Goal: Check status: Check status

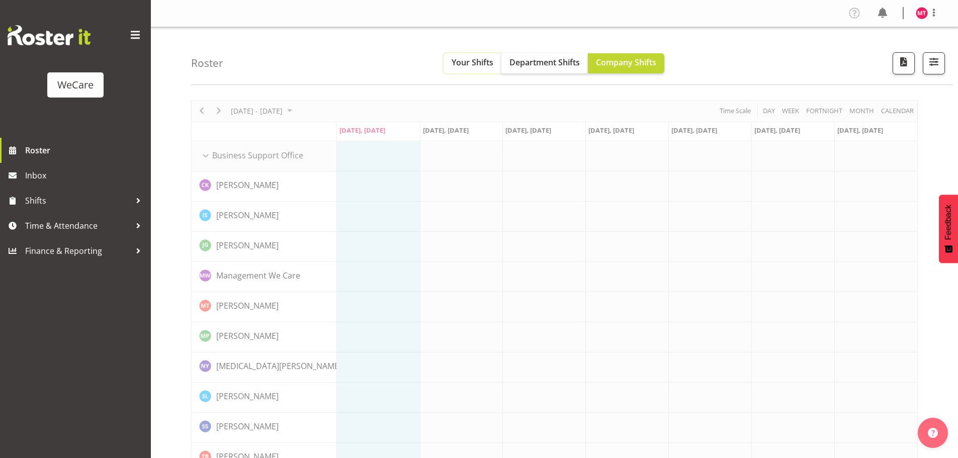
click at [458, 62] on span "Your Shifts" at bounding box center [473, 62] width 42 height 11
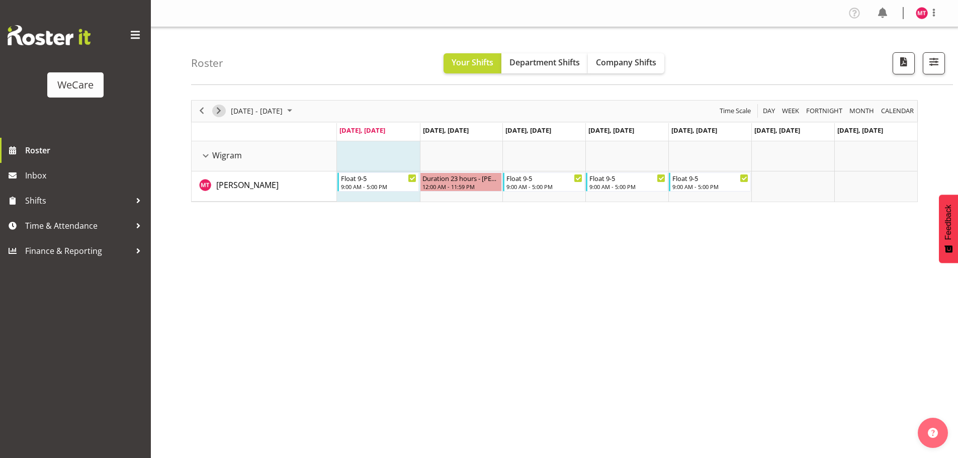
click at [216, 107] on span "Next" at bounding box center [219, 111] width 12 height 13
click at [217, 109] on span "Next" at bounding box center [219, 111] width 12 height 13
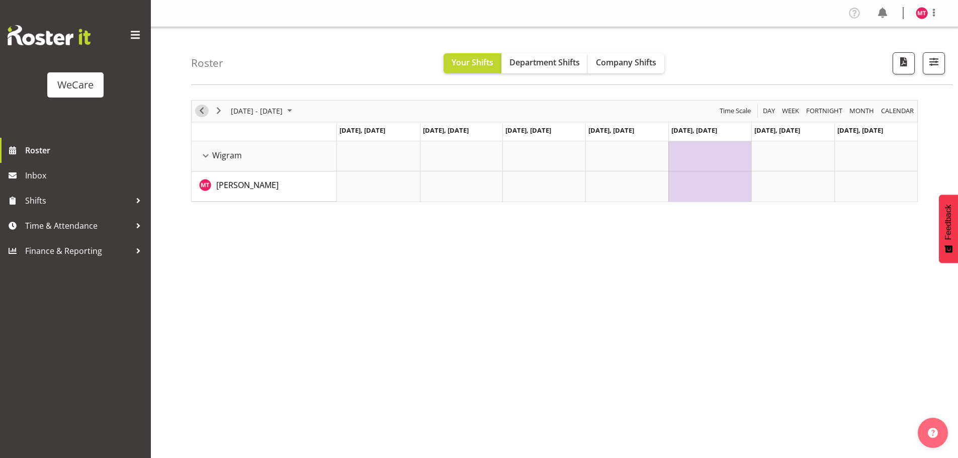
click at [198, 111] on span "Previous" at bounding box center [202, 111] width 12 height 13
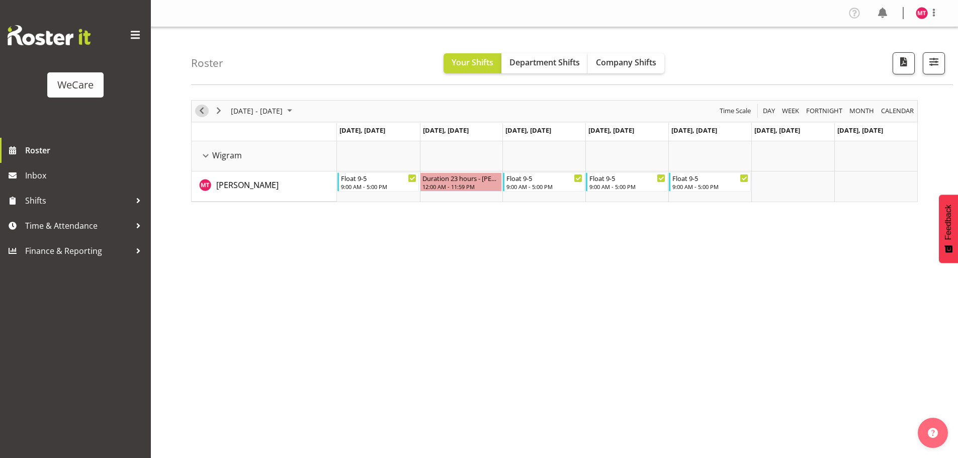
click at [207, 111] on span "Previous" at bounding box center [202, 111] width 12 height 13
click at [218, 111] on span "Next" at bounding box center [219, 111] width 12 height 13
